Goal: Find specific page/section: Find specific page/section

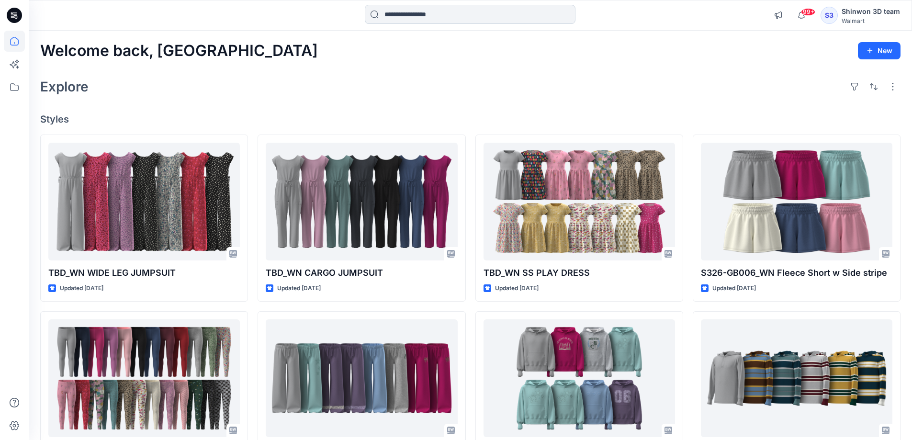
click at [405, 16] on input at bounding box center [470, 14] width 211 height 19
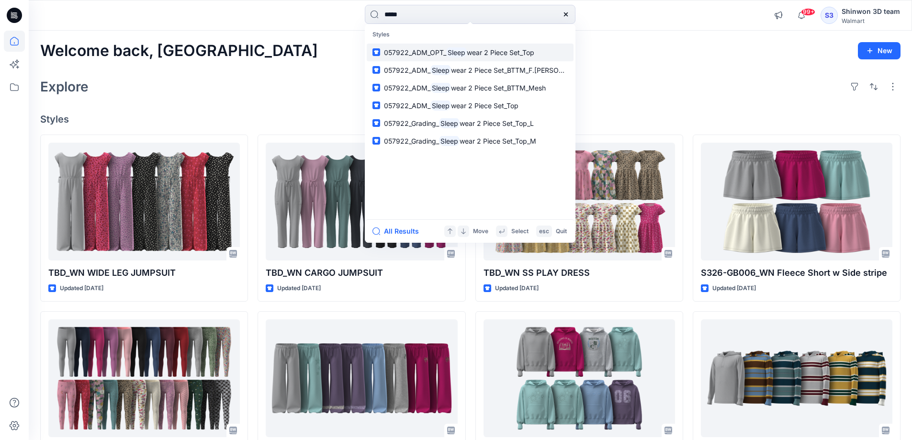
type input "*****"
click at [446, 60] on link "057922_ADM_OPT_ Sleep wear 2 Piece Set_Top" at bounding box center [470, 53] width 207 height 18
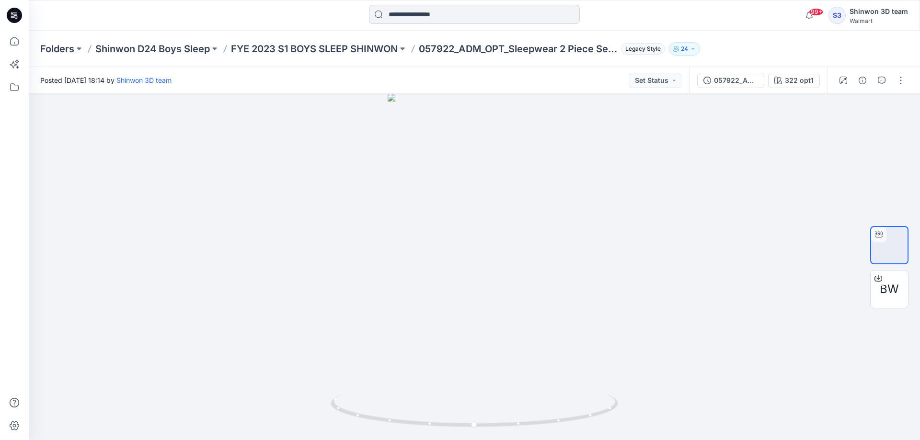
click at [441, 17] on input at bounding box center [474, 14] width 211 height 19
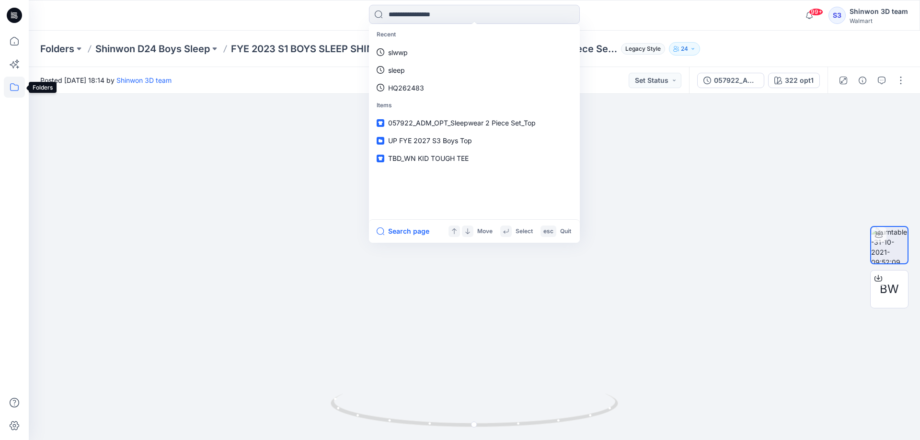
click at [12, 91] on icon at bounding box center [14, 87] width 21 height 21
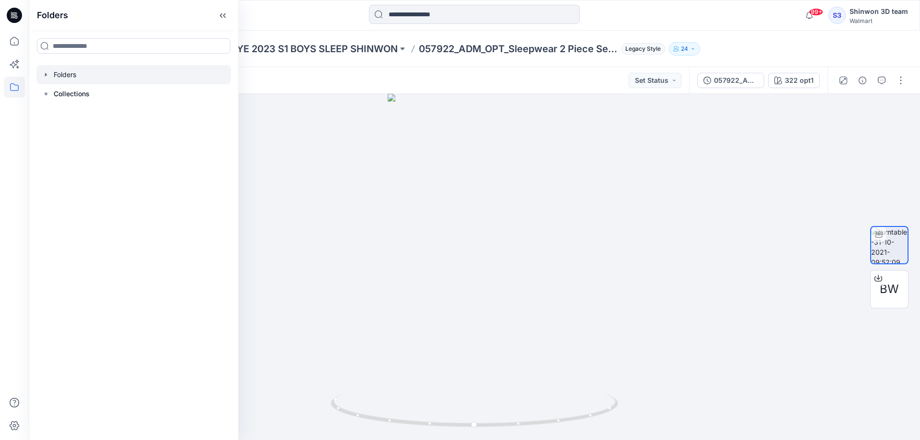
click at [64, 74] on div at bounding box center [133, 74] width 194 height 19
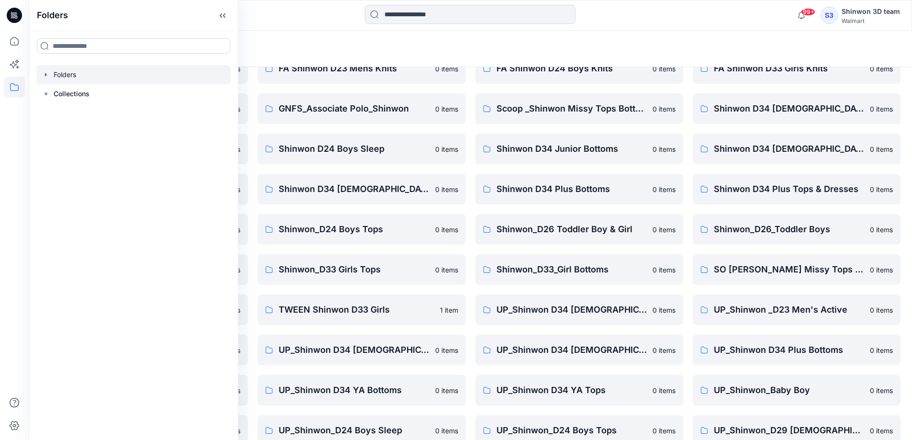
scroll to position [48, 0]
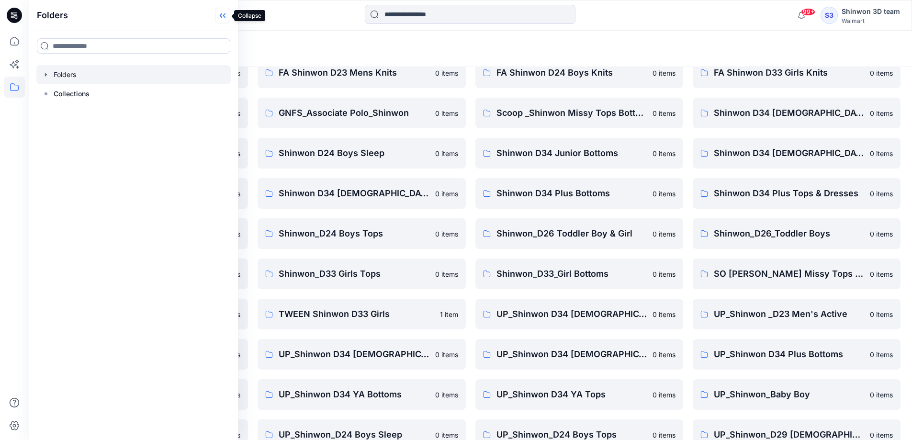
click at [222, 18] on icon at bounding box center [221, 15] width 2 height 5
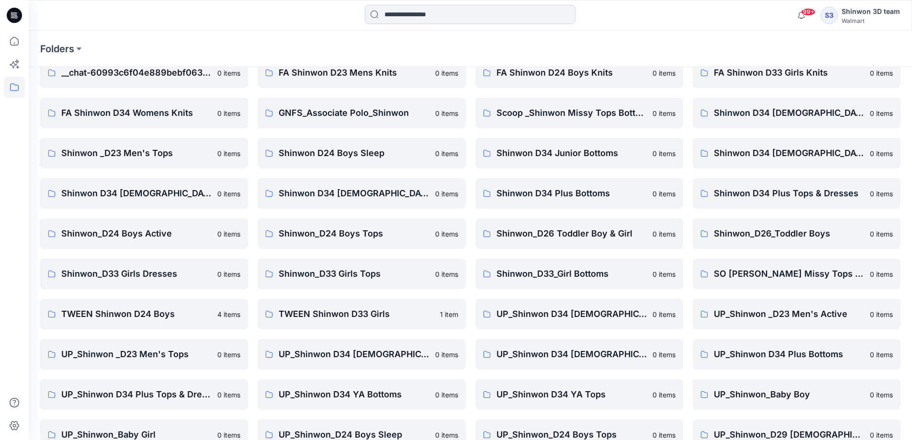
click at [423, 14] on input at bounding box center [470, 14] width 211 height 19
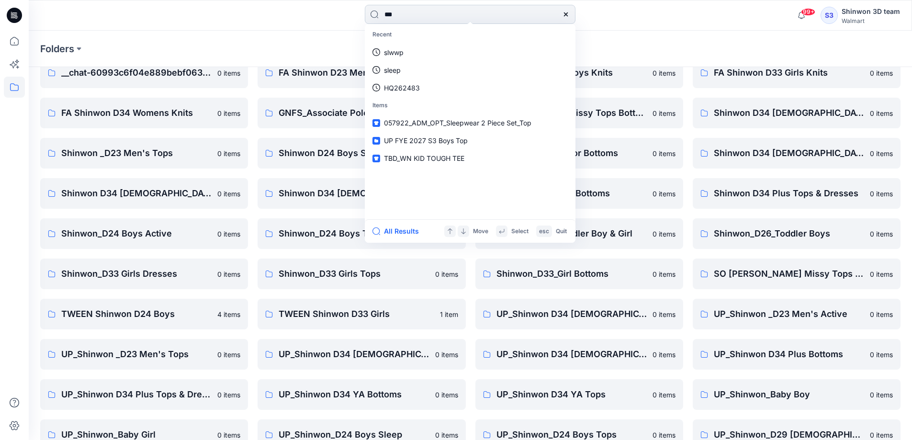
type input "***"
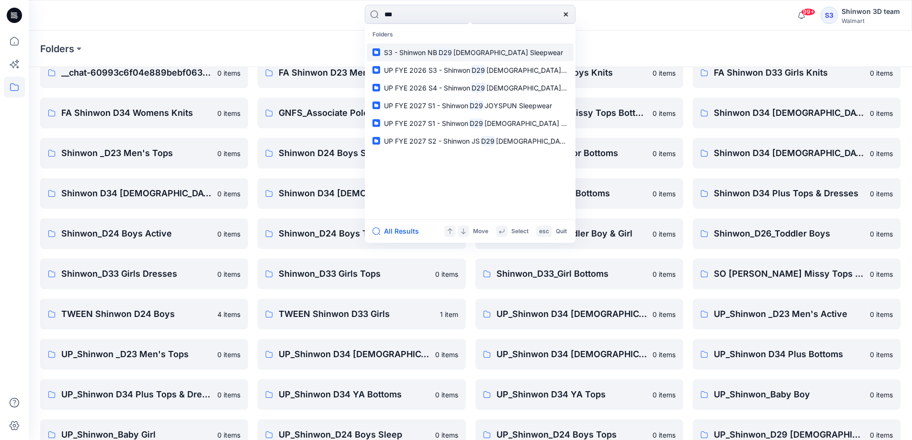
click at [430, 49] on span "S3 - Shinwon NB" at bounding box center [410, 52] width 53 height 8
